Goal: Check status

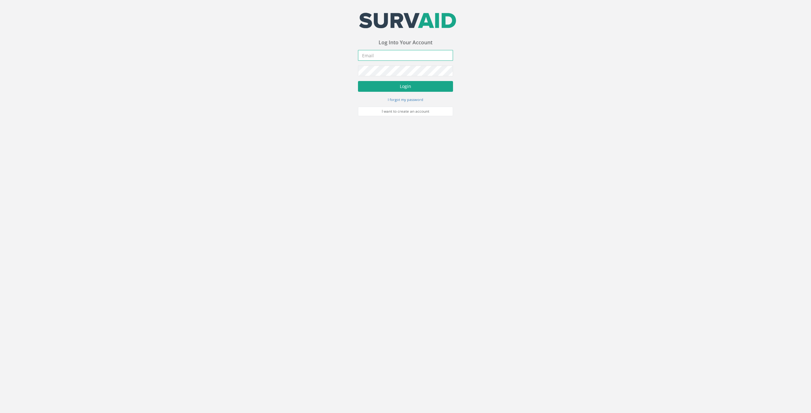
type input "[PERSON_NAME][EMAIL_ADDRESS][DOMAIN_NAME]"
click at [431, 86] on button "Login" at bounding box center [405, 86] width 95 height 11
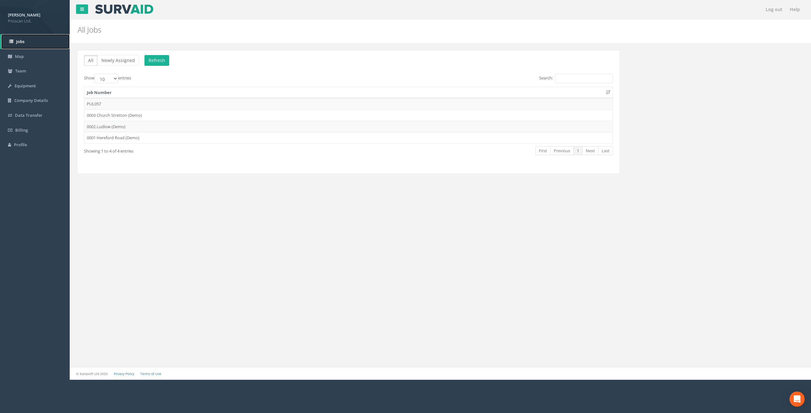
click at [24, 40] on span "Jobs" at bounding box center [20, 42] width 8 height 6
click at [156, 62] on button "Refresh" at bounding box center [156, 60] width 25 height 11
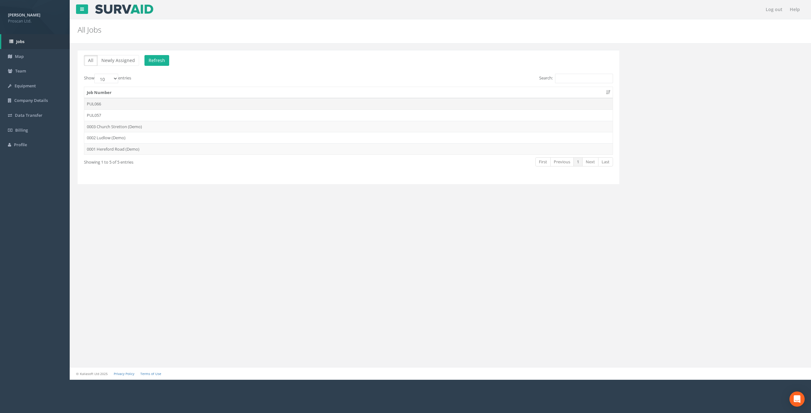
click at [99, 104] on td "PUL066" at bounding box center [348, 103] width 528 height 11
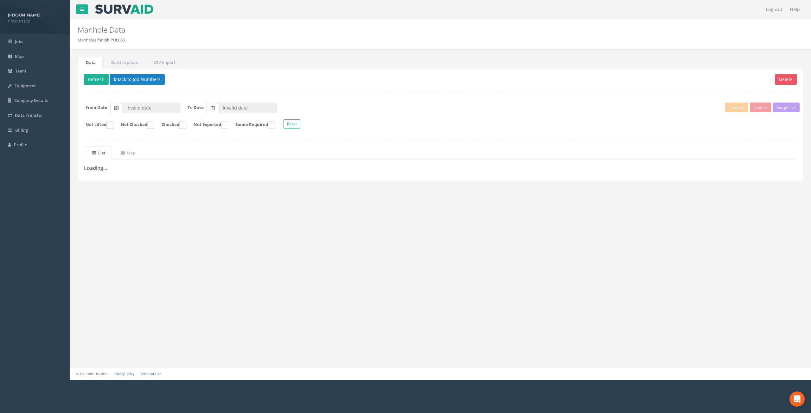
click at [99, 104] on div "Log out Help Manhole Data Manholes for Job PUL066 × There was an error fetching…" at bounding box center [440, 190] width 741 height 380
type input "[DATE]"
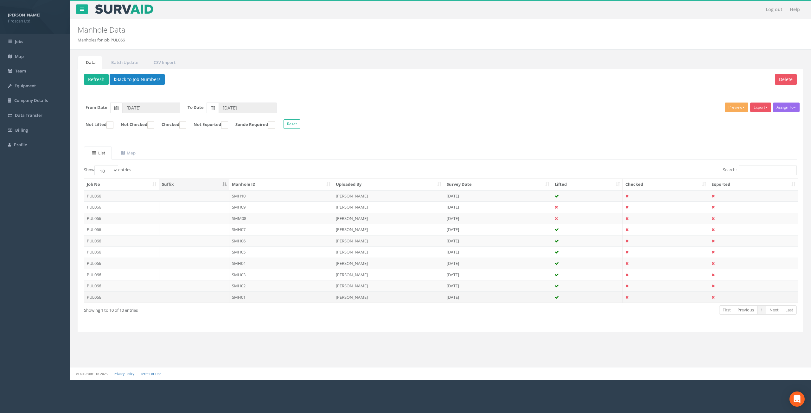
click at [238, 294] on td "SMH01" at bounding box center [281, 297] width 104 height 11
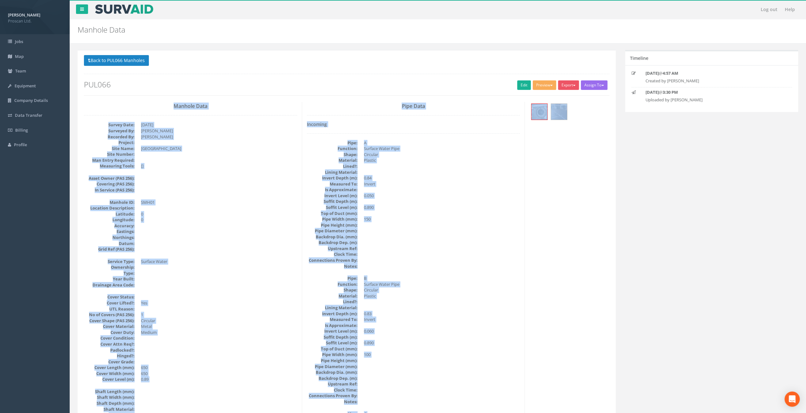
click at [238, 294] on dd at bounding box center [219, 297] width 156 height 6
click at [536, 113] on img at bounding box center [540, 112] width 16 height 16
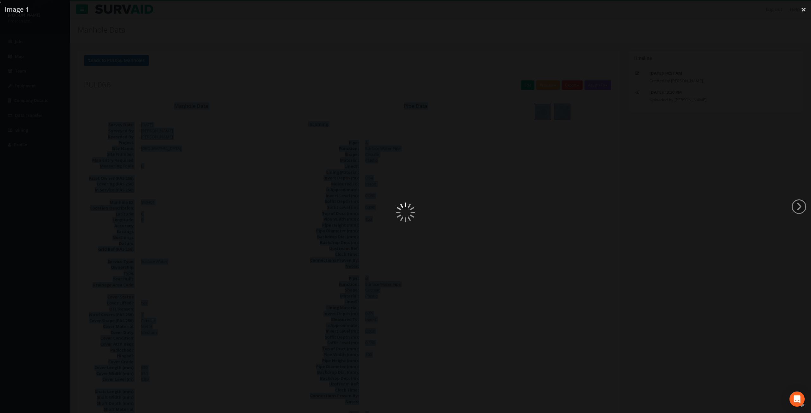
click at [537, 113] on div at bounding box center [405, 212] width 811 height 413
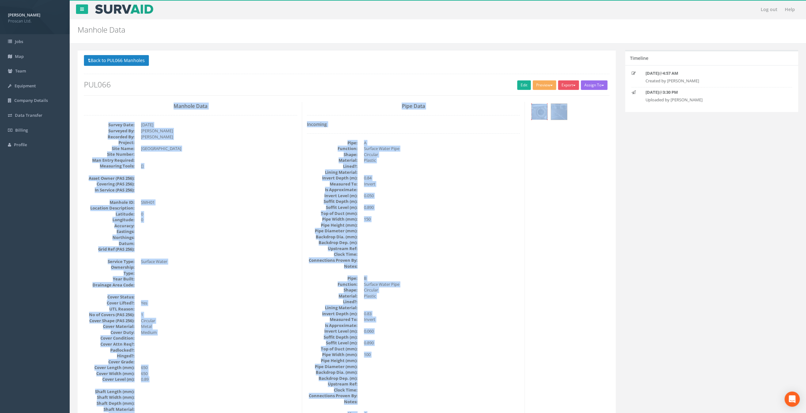
click at [540, 113] on img at bounding box center [540, 112] width 16 height 16
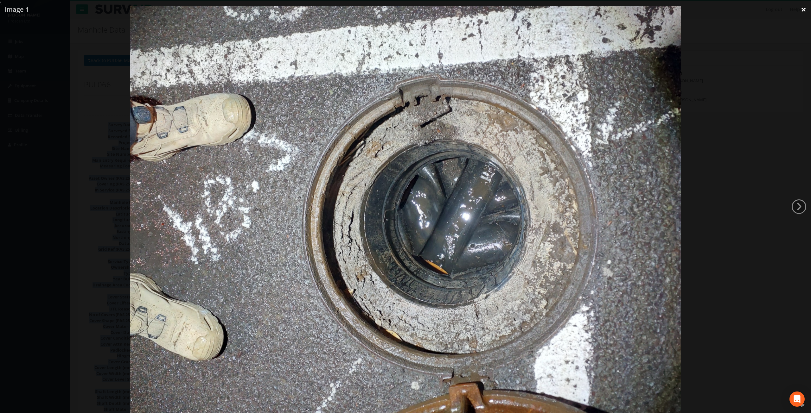
click at [801, 9] on link "×" at bounding box center [803, 9] width 15 height 19
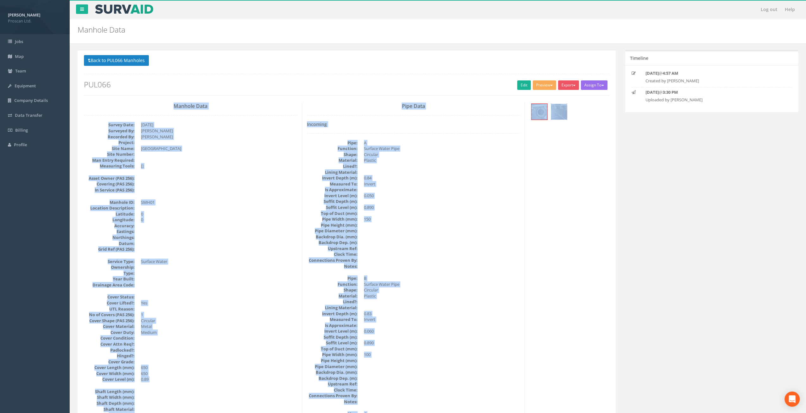
click at [557, 114] on img at bounding box center [559, 112] width 16 height 16
